Goal: Task Accomplishment & Management: Use online tool/utility

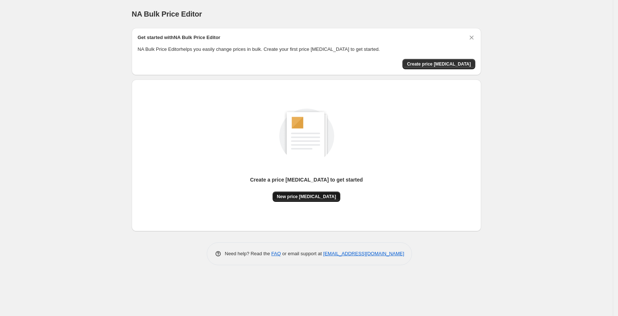
click at [295, 201] on button "New price [MEDICAL_DATA]" at bounding box center [307, 196] width 68 height 10
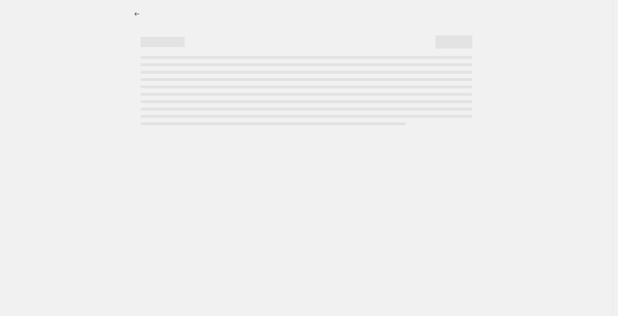
select select "percentage"
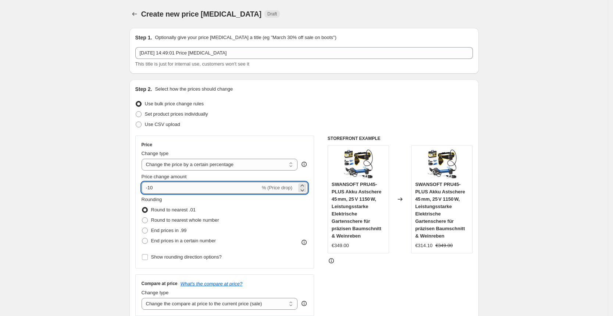
click at [173, 185] on input "-10" at bounding box center [201, 188] width 119 height 12
type input "-1"
type input "-25"
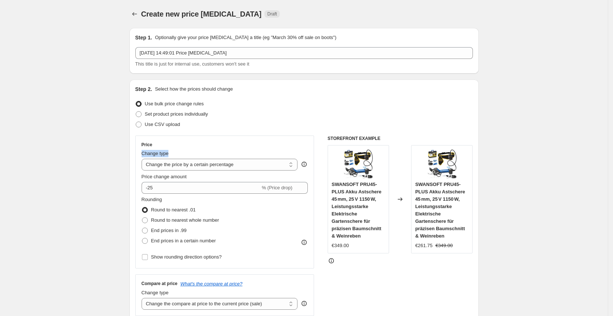
click at [248, 147] on div "Price Change type Change the price to a certain amount Change the price by a ce…" at bounding box center [225, 202] width 167 height 120
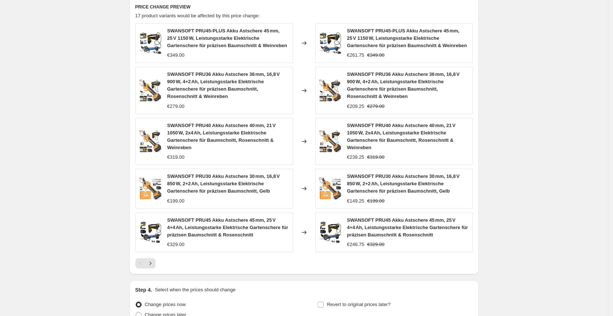
scroll to position [484, 0]
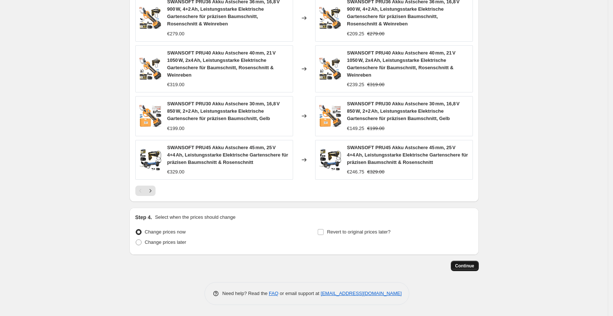
click at [457, 261] on button "Continue" at bounding box center [465, 266] width 28 height 10
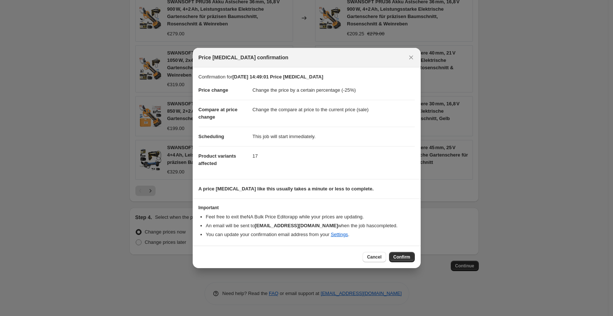
click at [403, 259] on button "Confirm" at bounding box center [402, 257] width 26 height 10
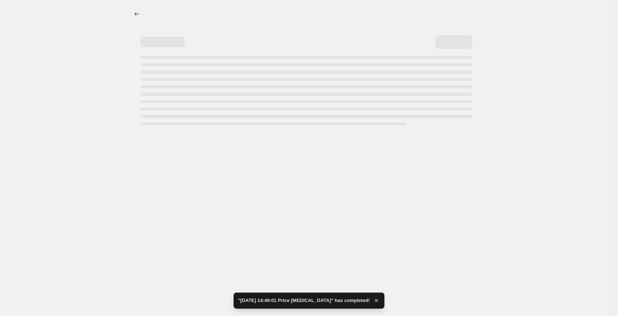
select select "percentage"
